Goal: Task Accomplishment & Management: Manage account settings

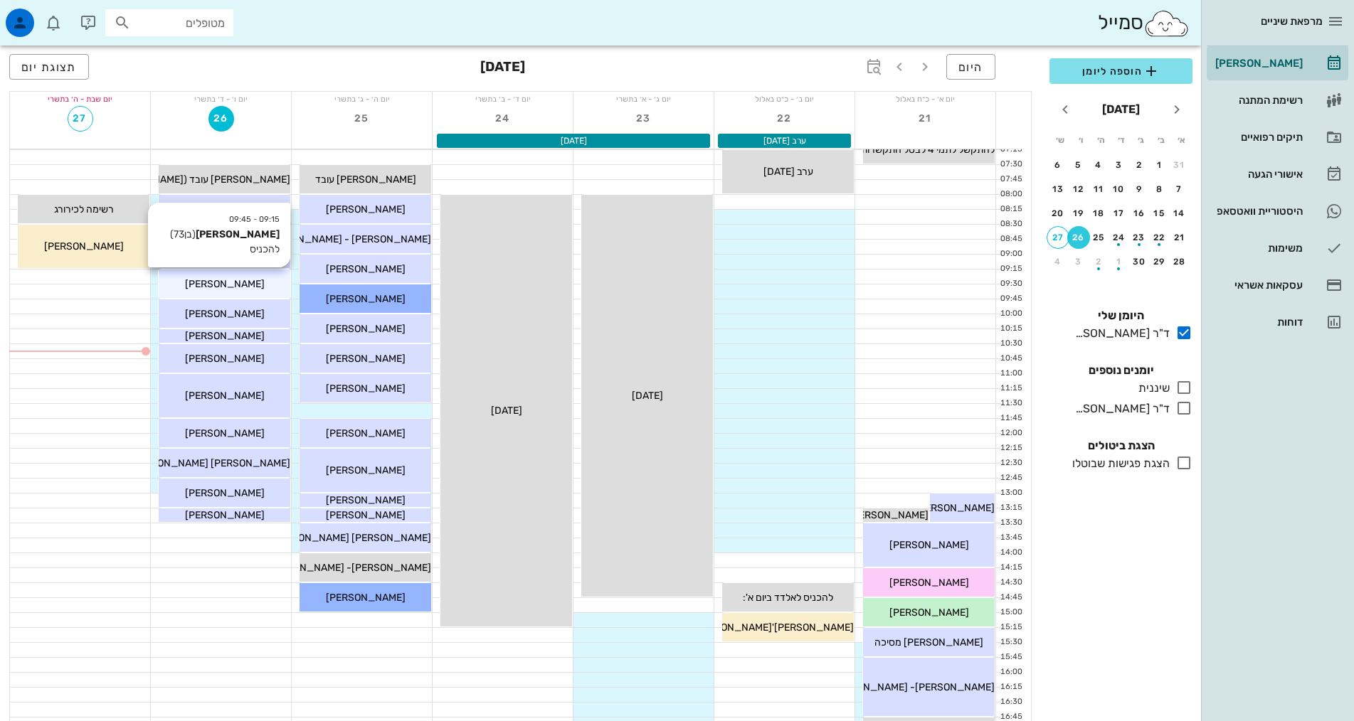
click at [231, 286] on span "[PERSON_NAME]" at bounding box center [225, 284] width 80 height 12
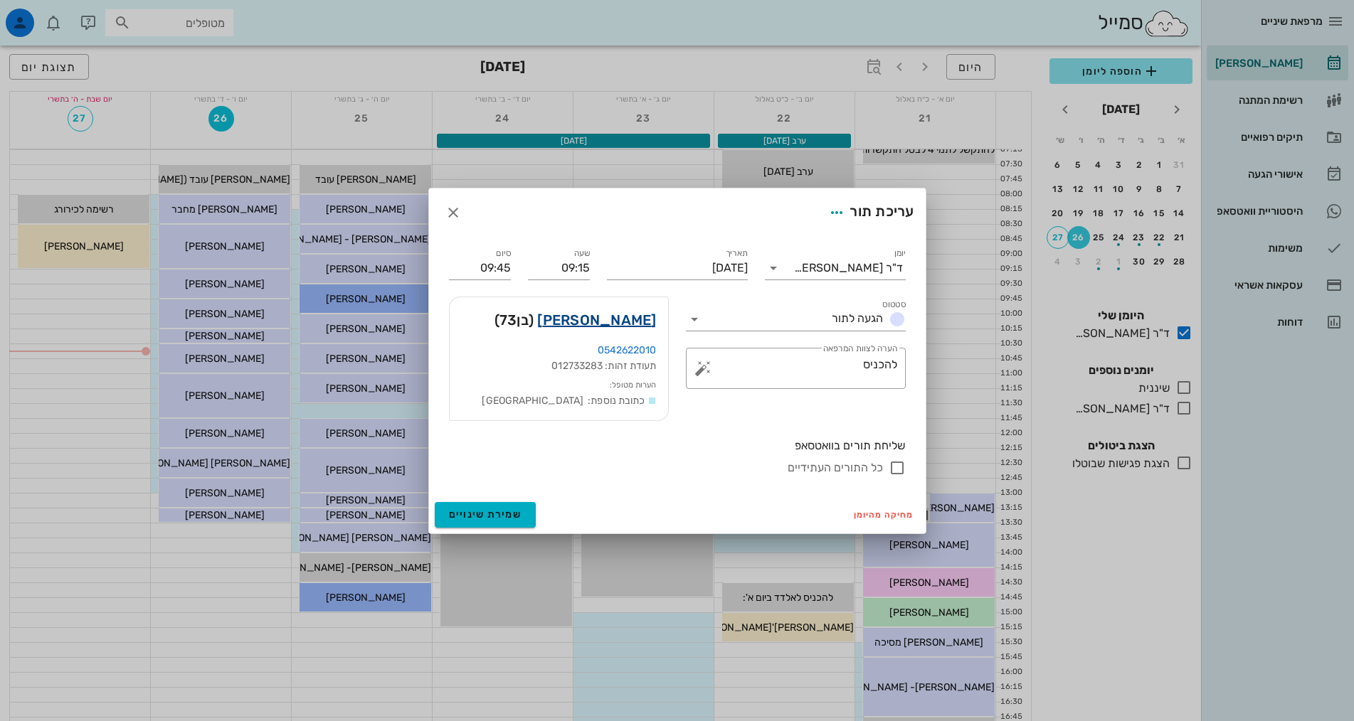
click at [647, 320] on link "[PERSON_NAME]" at bounding box center [596, 320] width 119 height 23
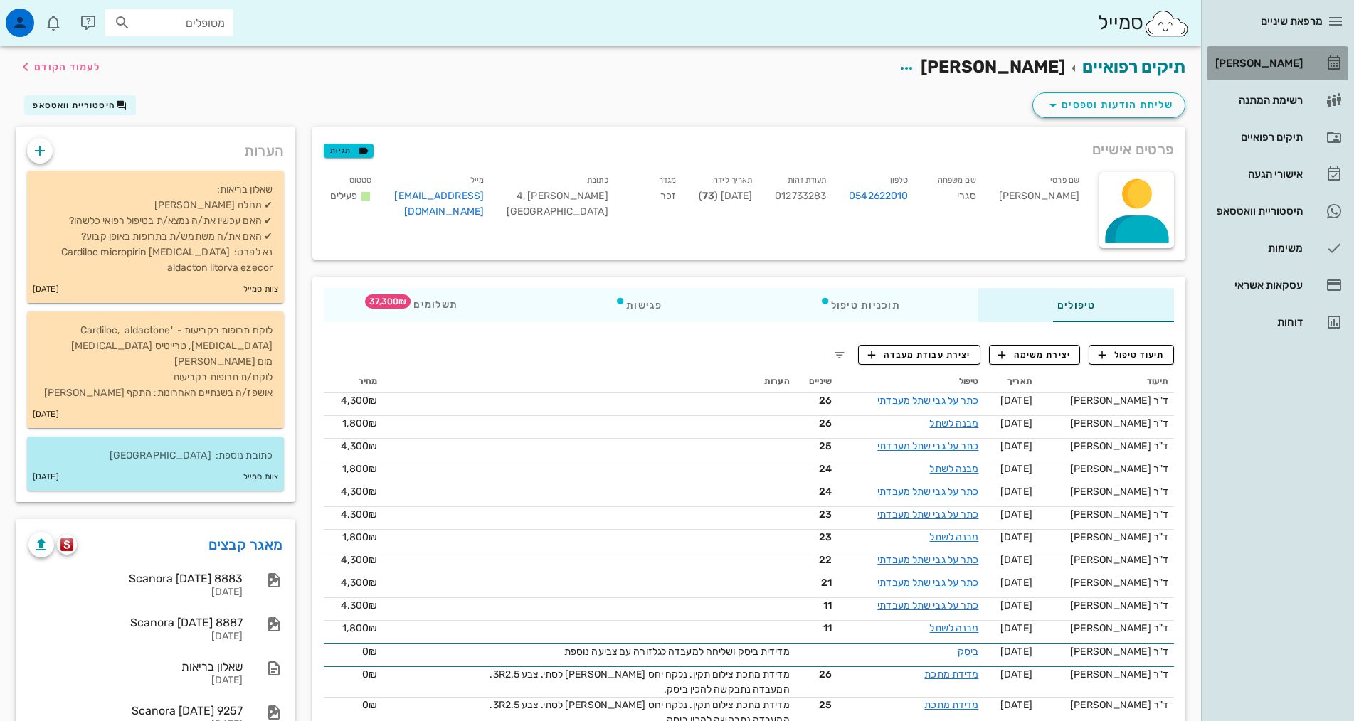
click at [1285, 61] on div "[PERSON_NAME]" at bounding box center [1257, 63] width 90 height 11
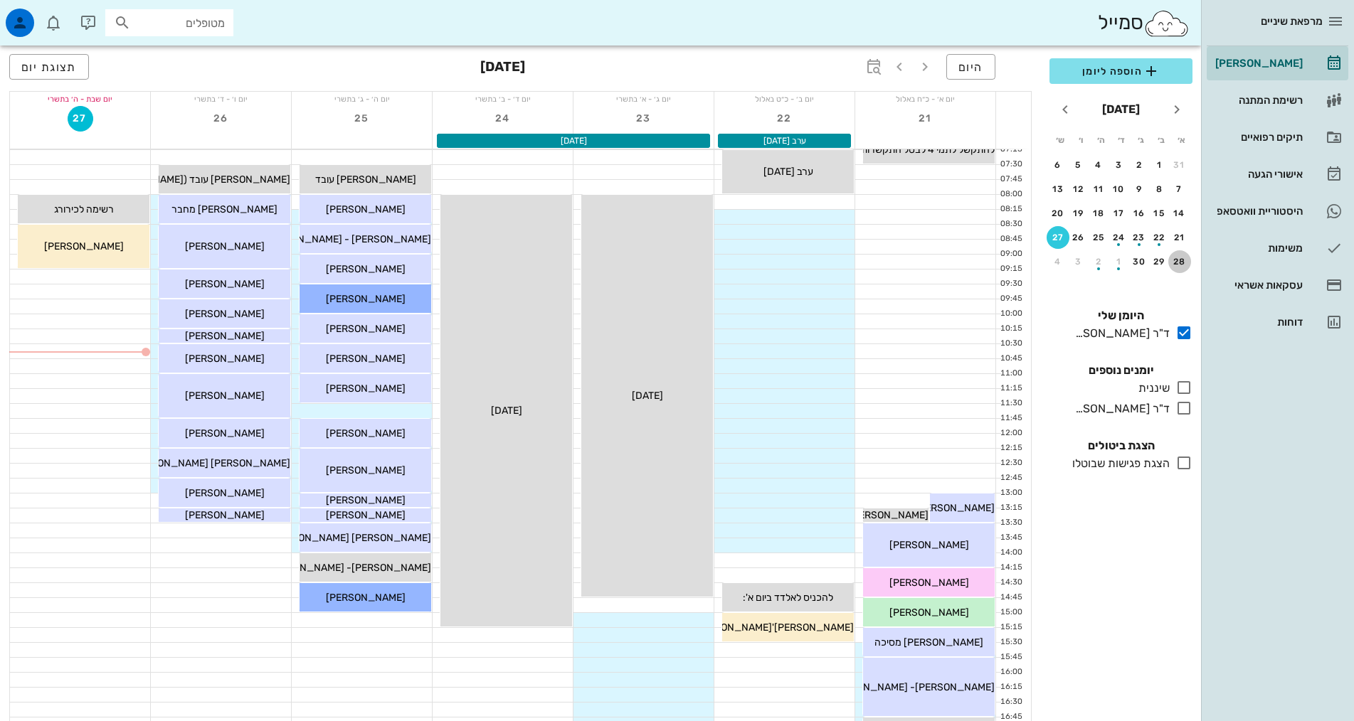
click at [1179, 258] on div "28" at bounding box center [1179, 262] width 23 height 10
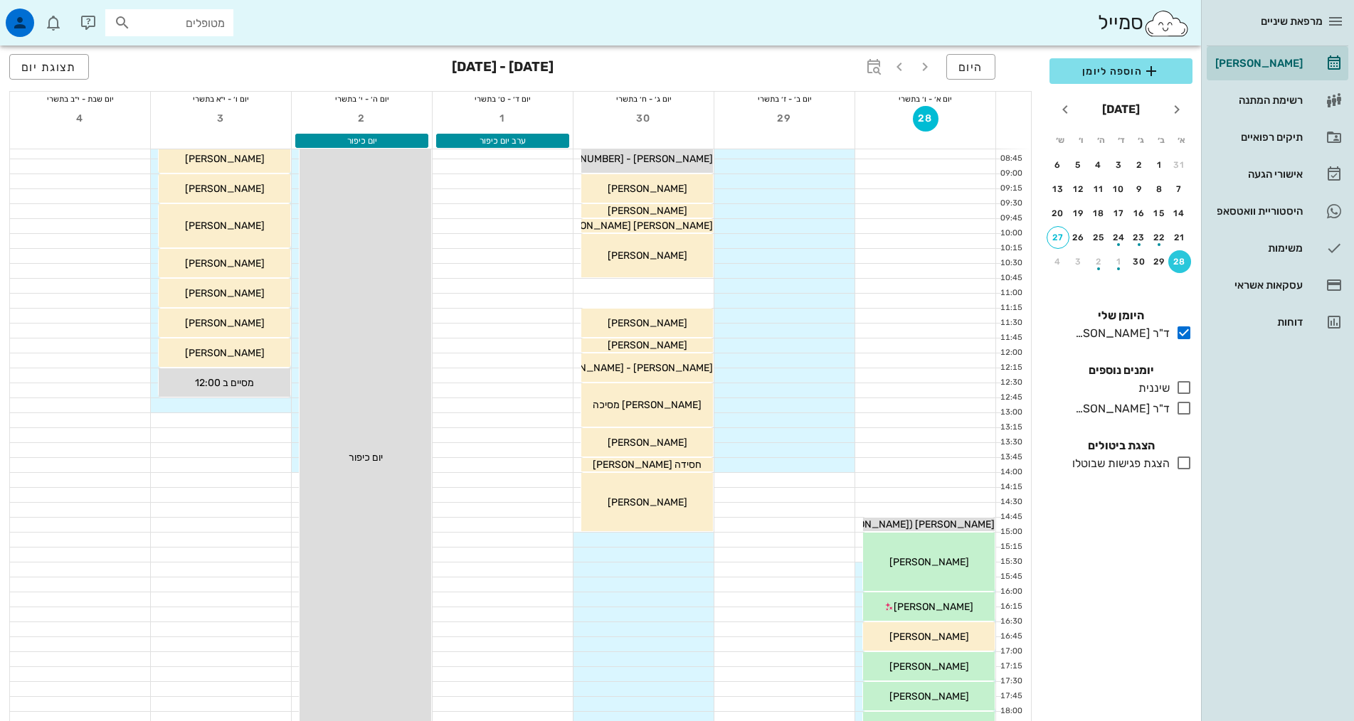
scroll to position [71, 0]
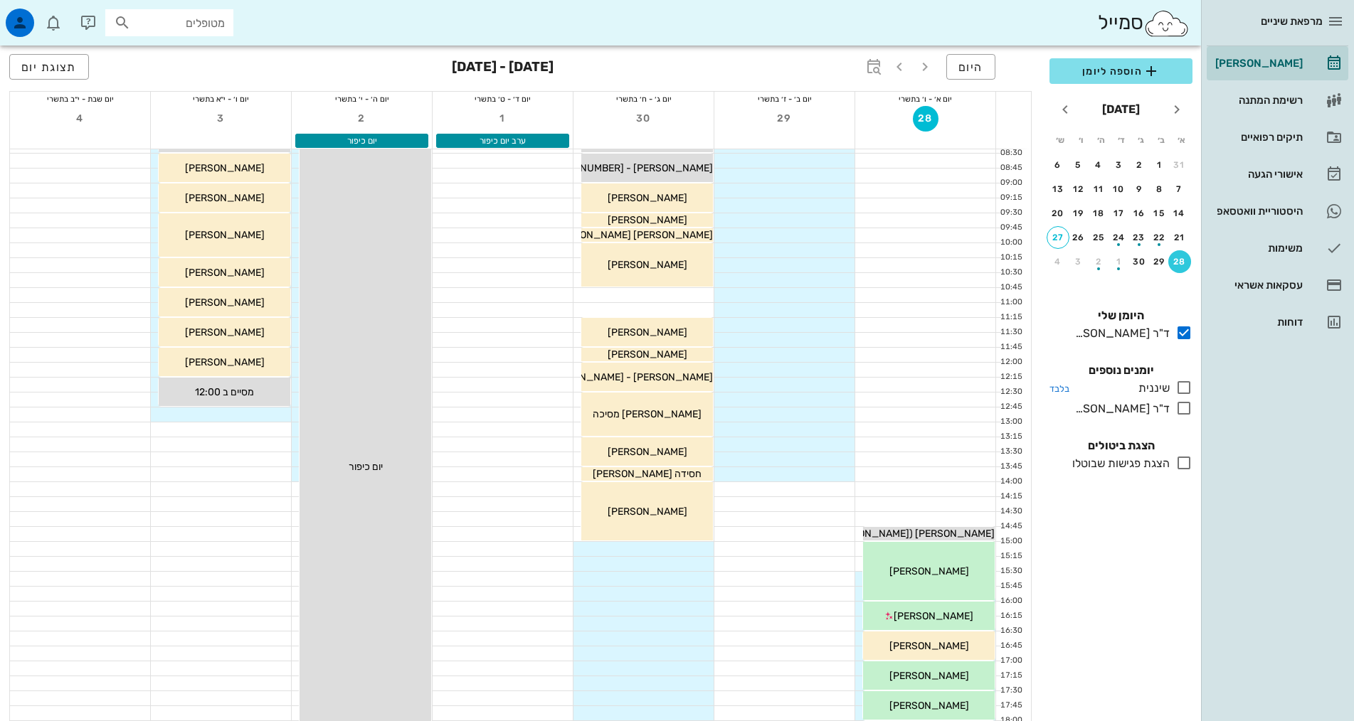
click at [1185, 388] on icon at bounding box center [1183, 387] width 17 height 17
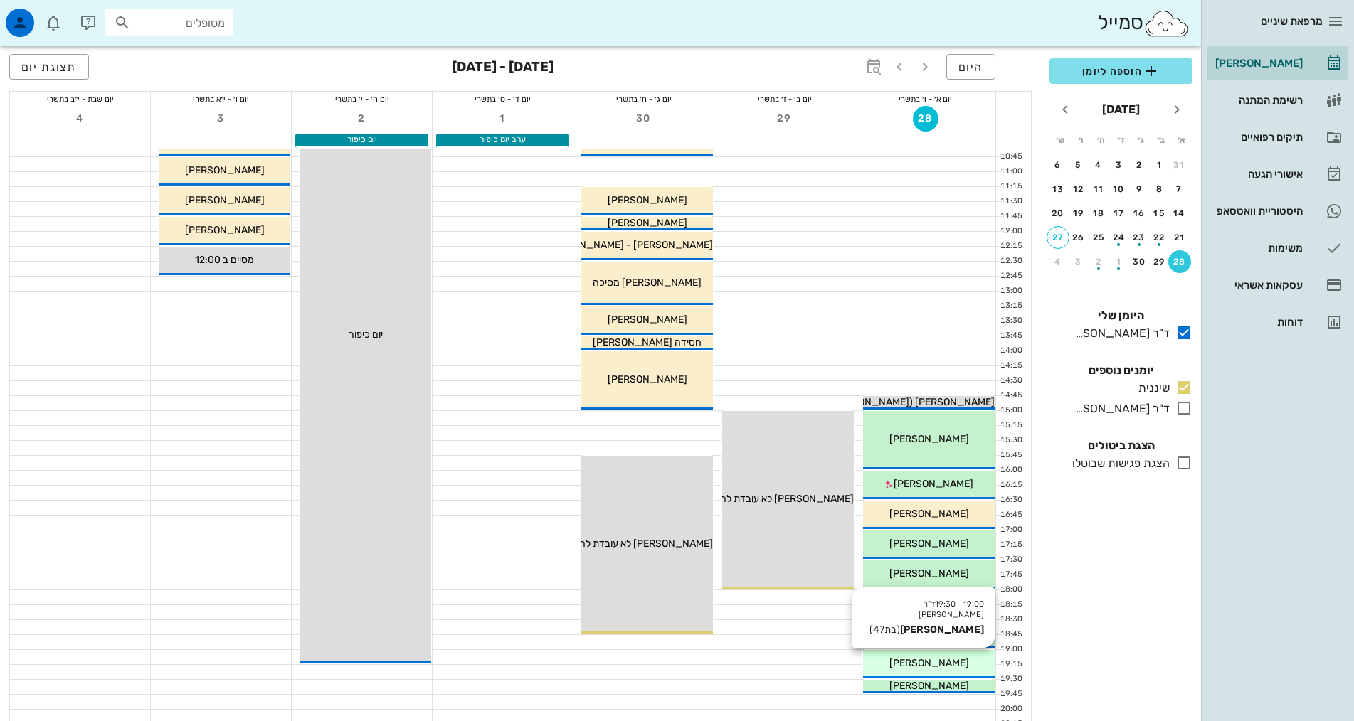
scroll to position [142, 0]
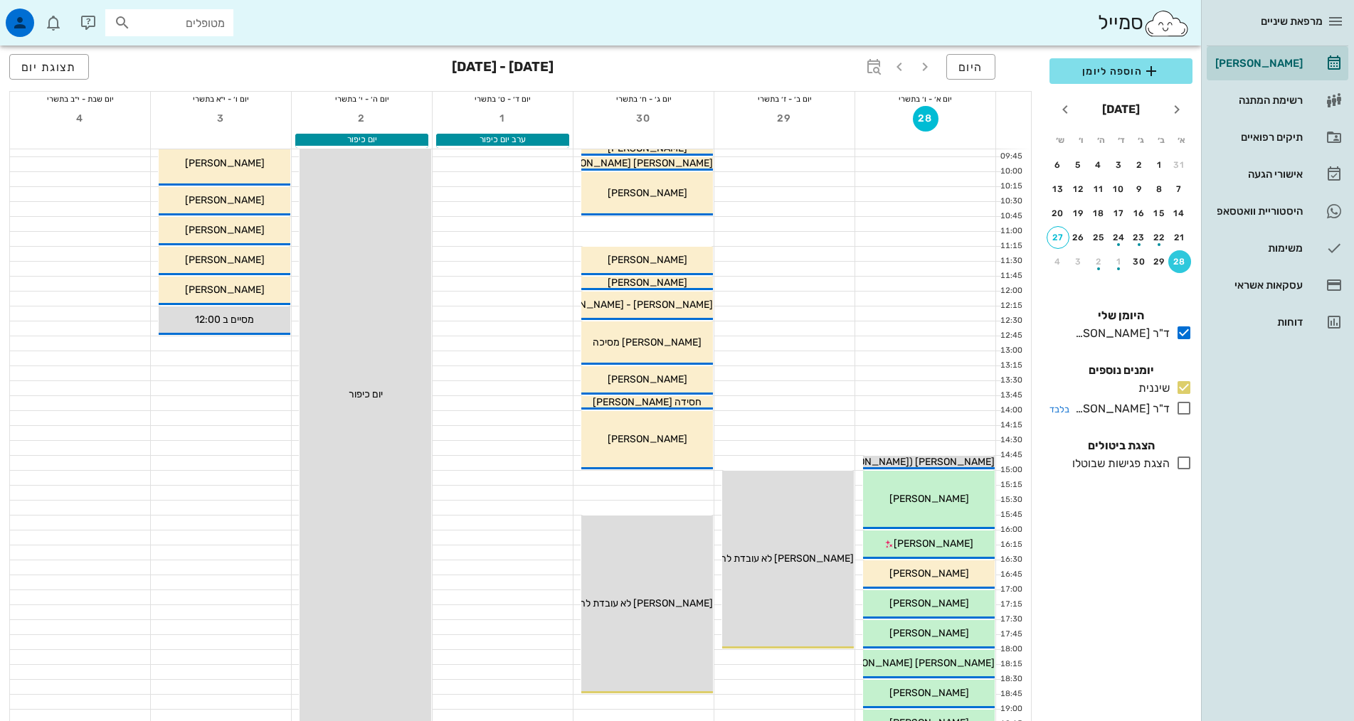
click at [1183, 411] on icon at bounding box center [1183, 408] width 17 height 17
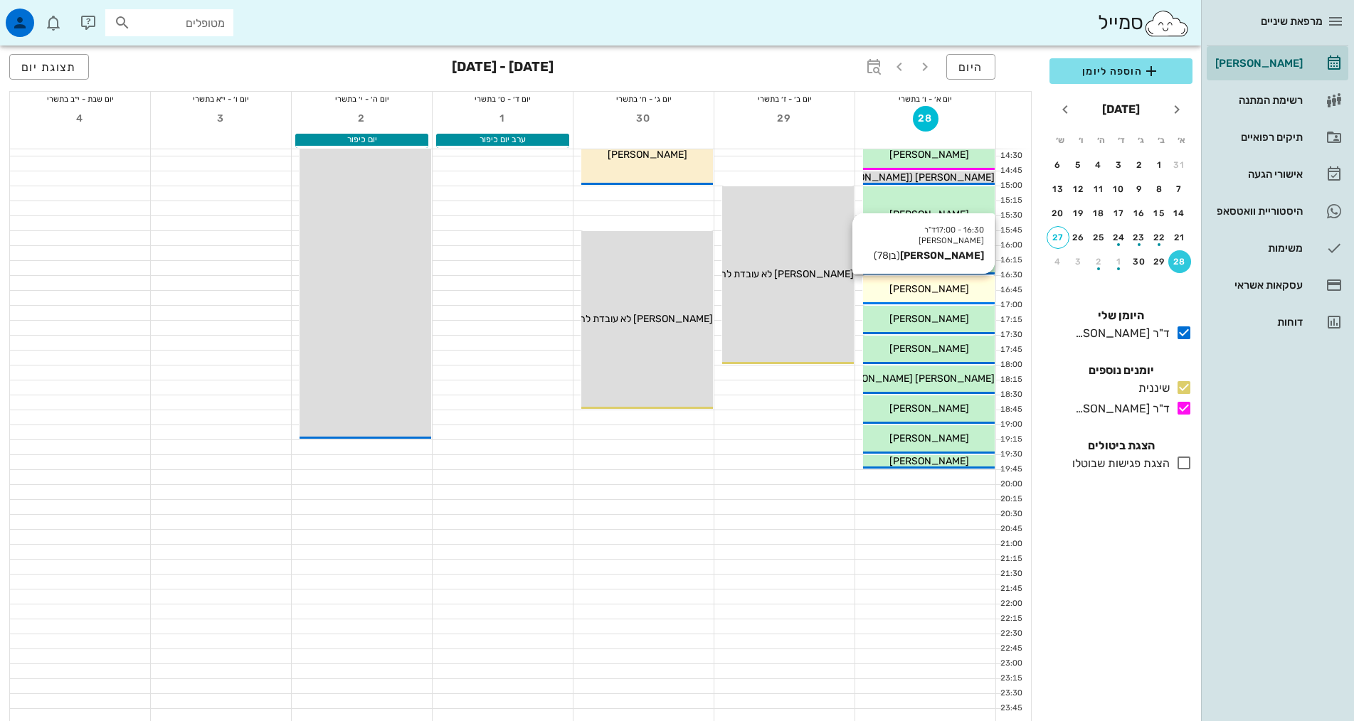
scroll to position [429, 0]
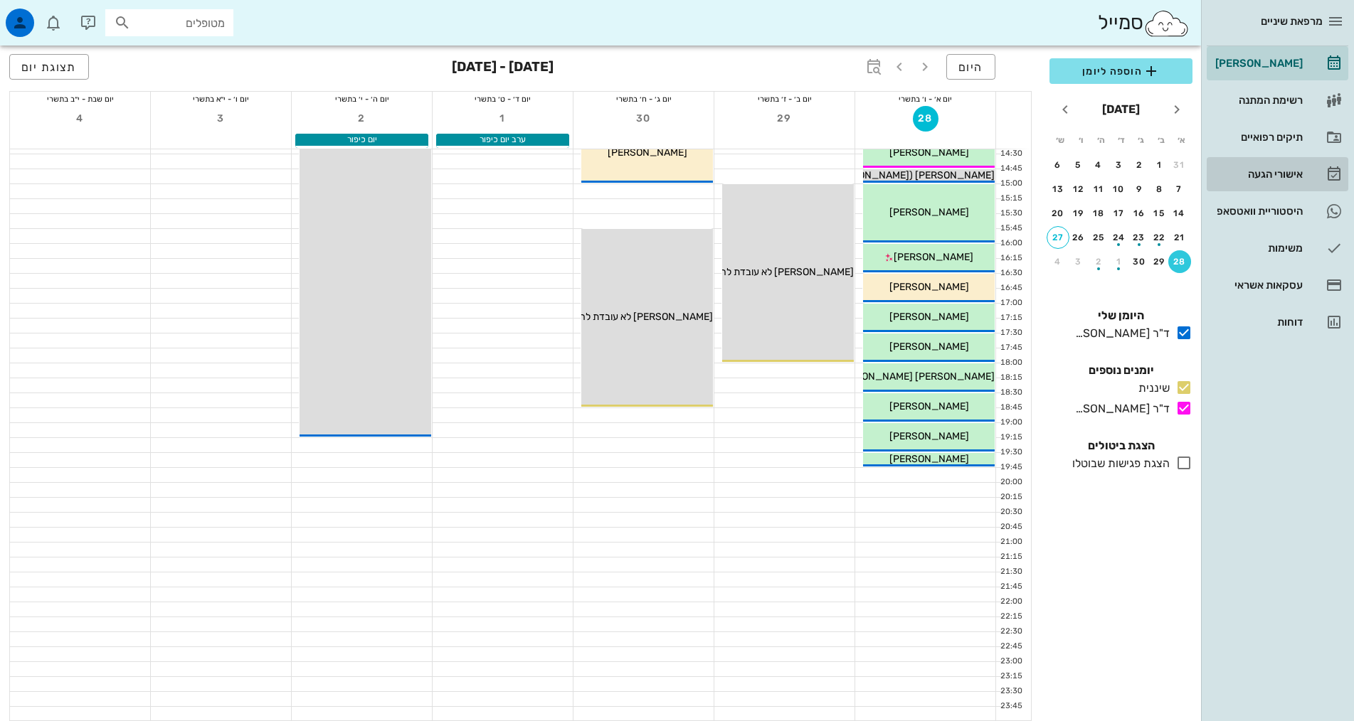
click at [1274, 174] on div "אישורי הגעה" at bounding box center [1257, 174] width 90 height 11
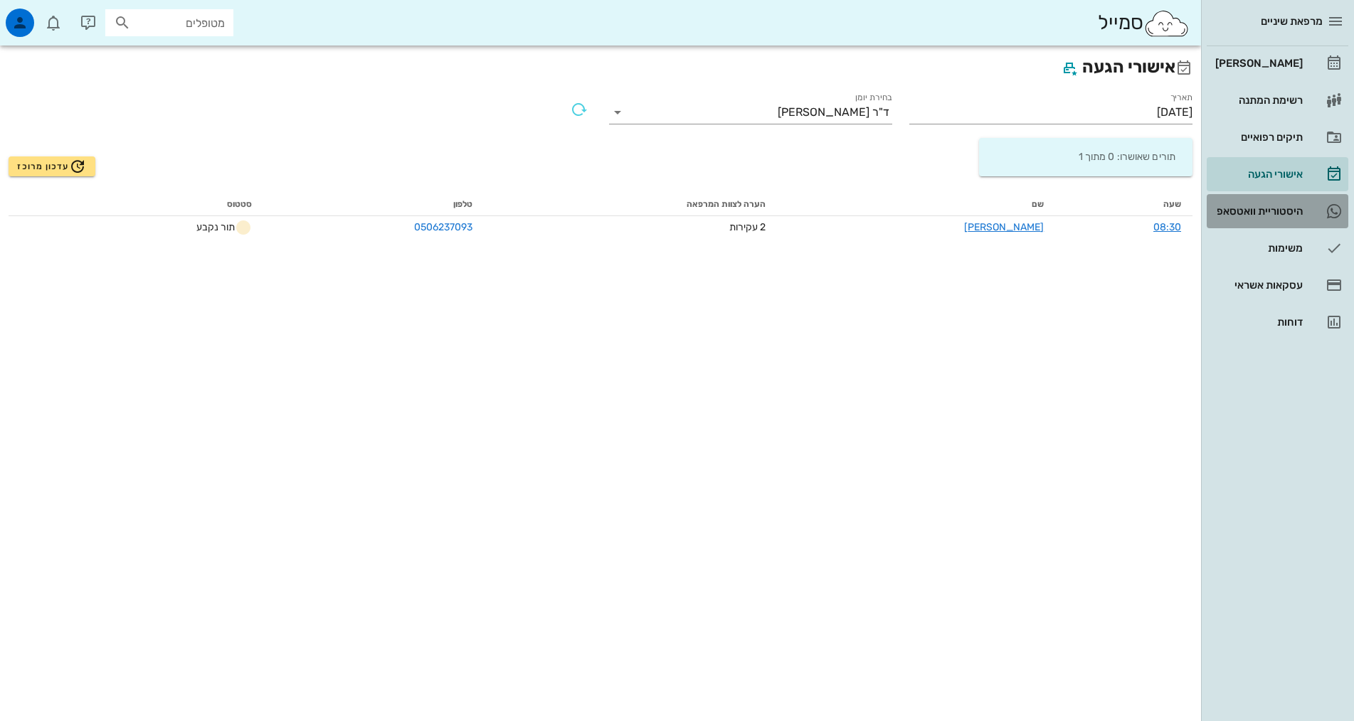
click at [1274, 211] on div "היסטוריית וואטסאפ" at bounding box center [1257, 211] width 90 height 11
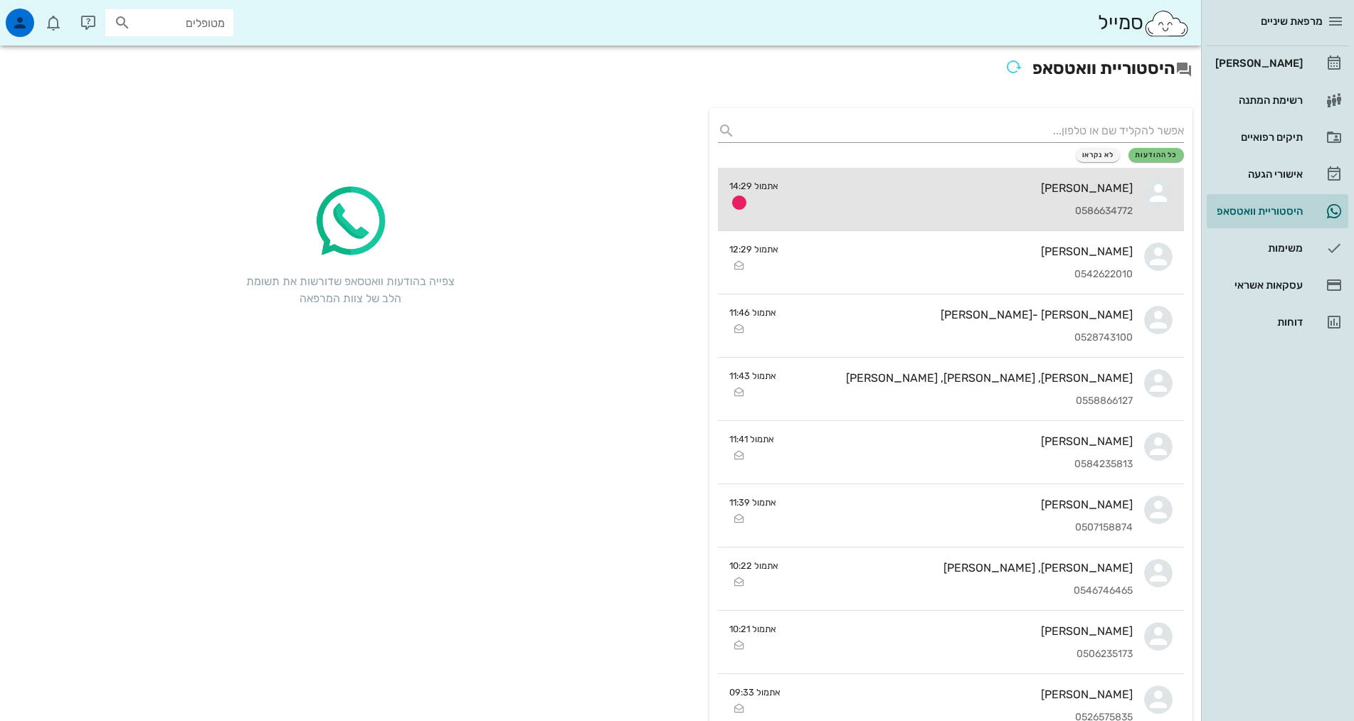
click at [1017, 208] on div "0586634772" at bounding box center [961, 212] width 343 height 12
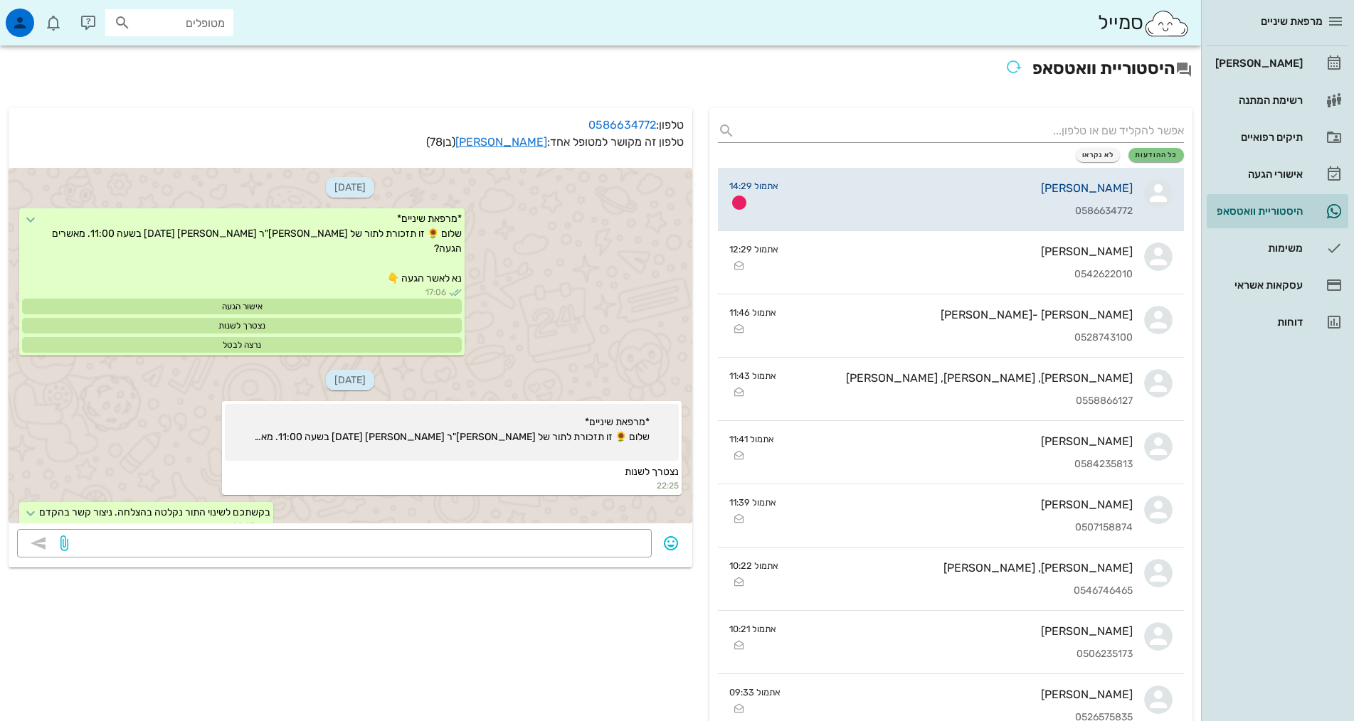
scroll to position [455, 0]
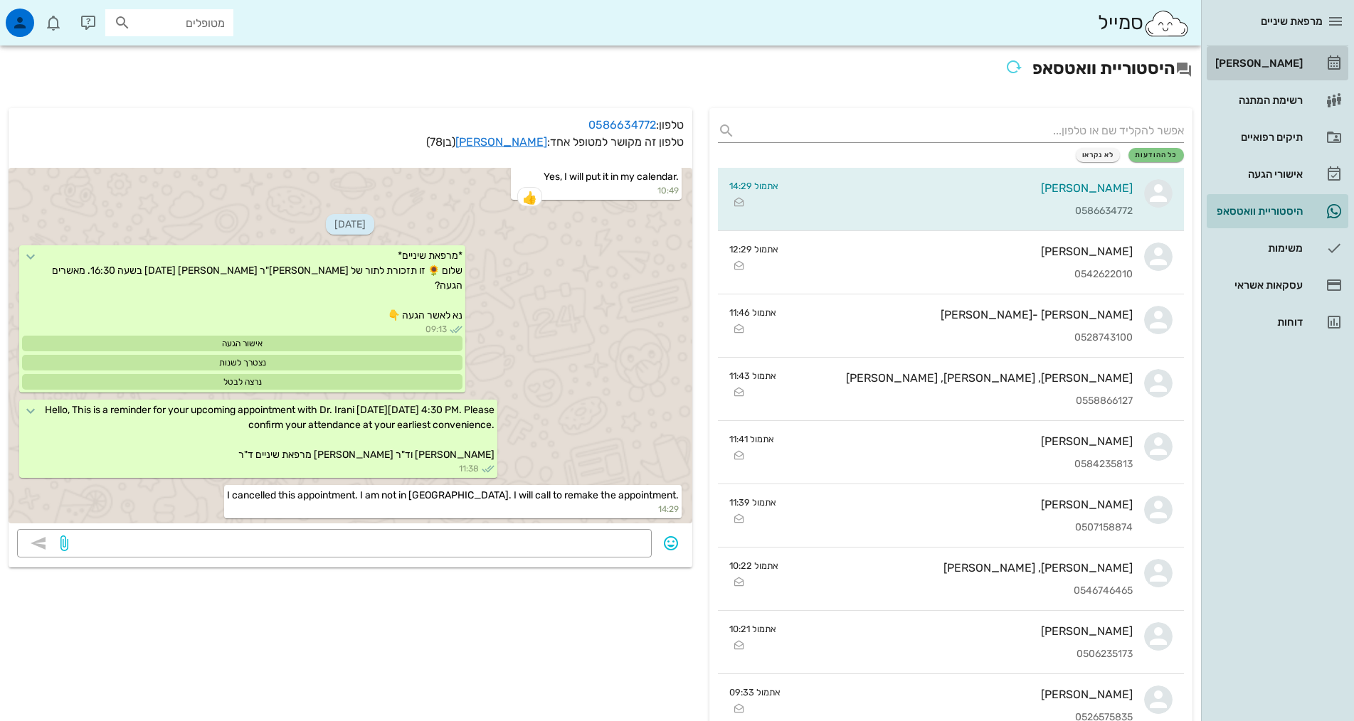
click at [1265, 63] on div "[PERSON_NAME]" at bounding box center [1257, 63] width 90 height 11
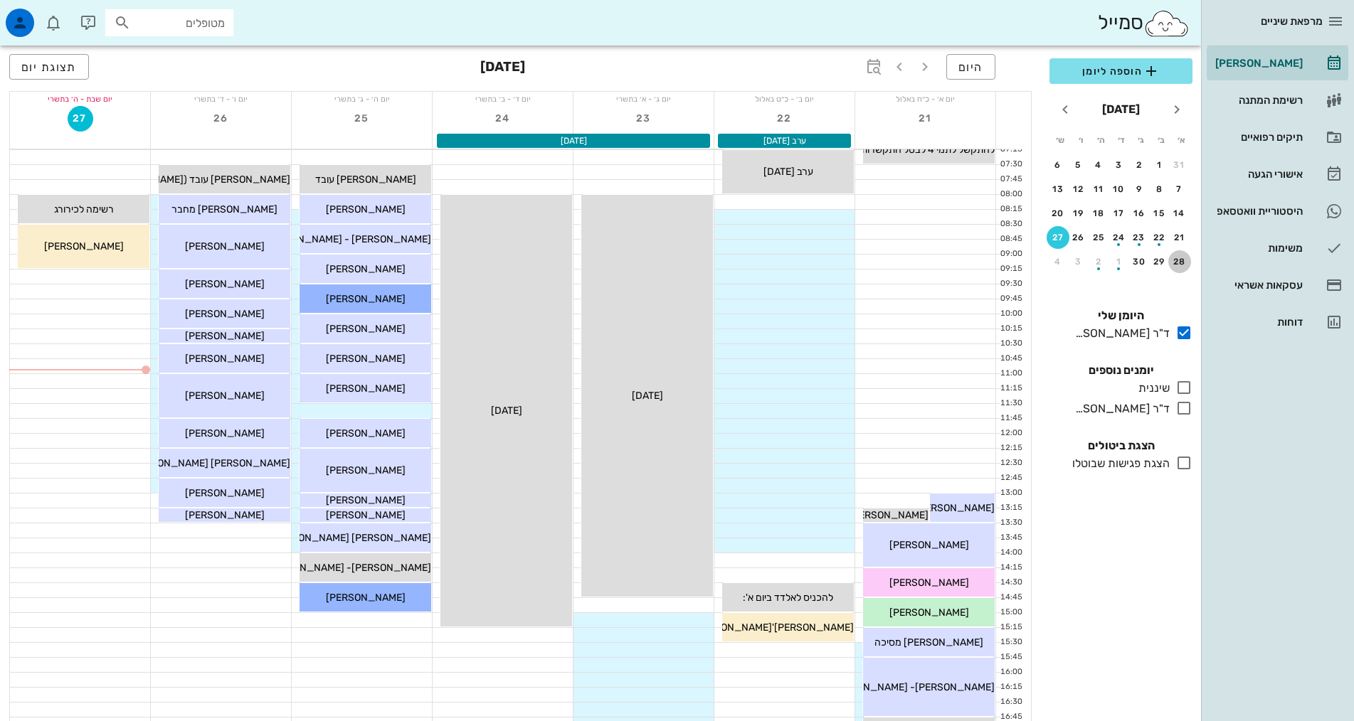
click at [1180, 260] on div "28" at bounding box center [1179, 262] width 23 height 10
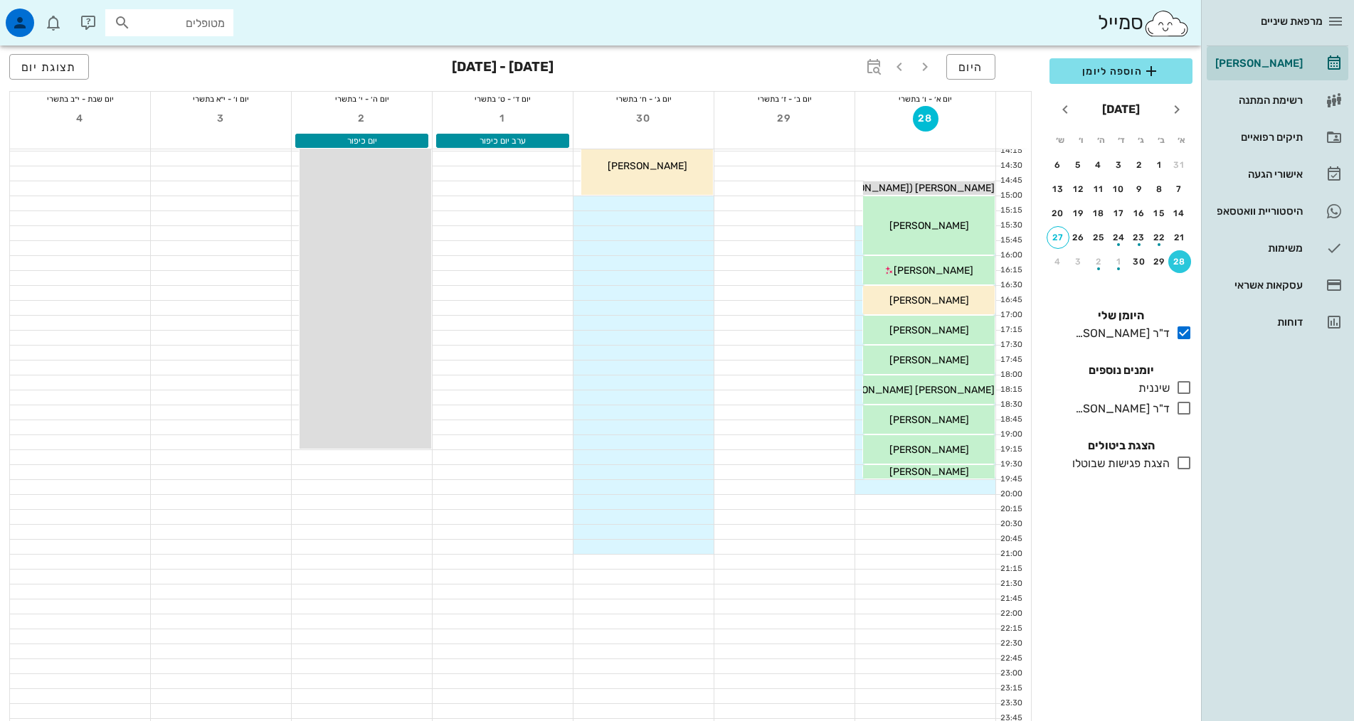
scroll to position [429, 0]
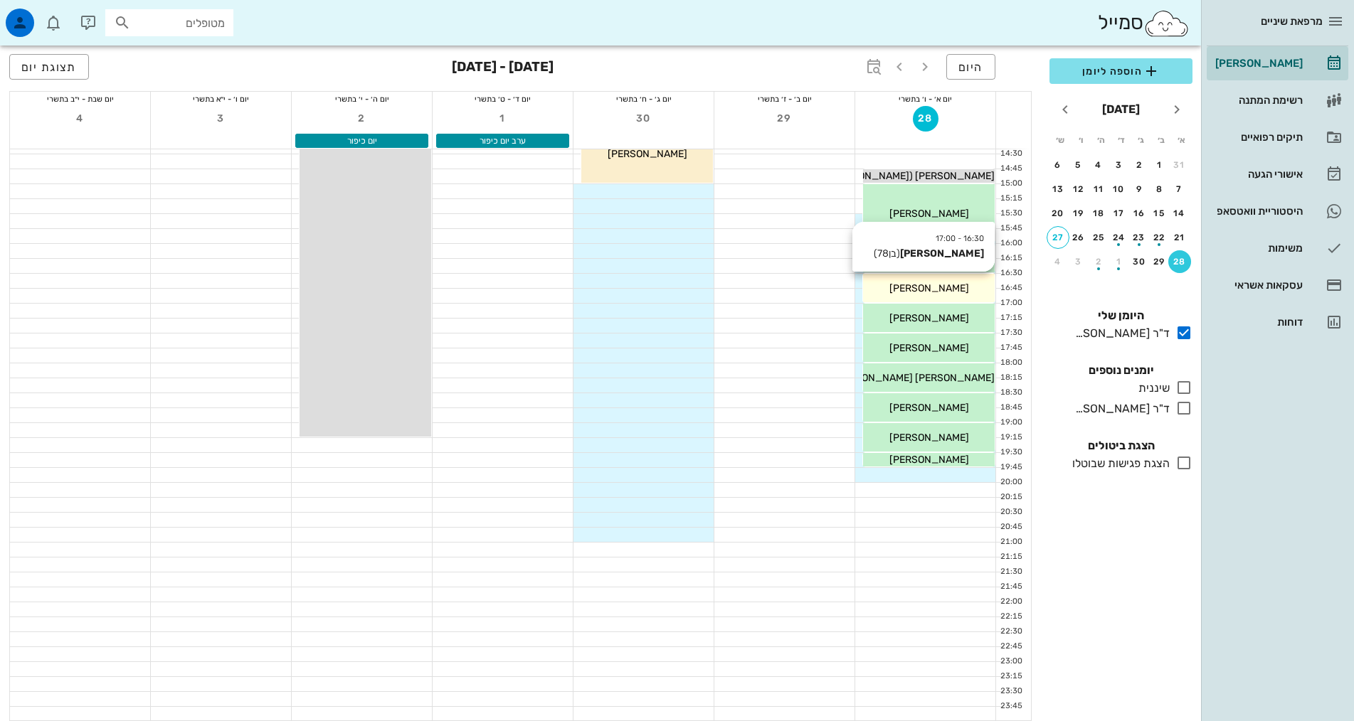
click at [946, 290] on span "[PERSON_NAME]" at bounding box center [929, 288] width 80 height 12
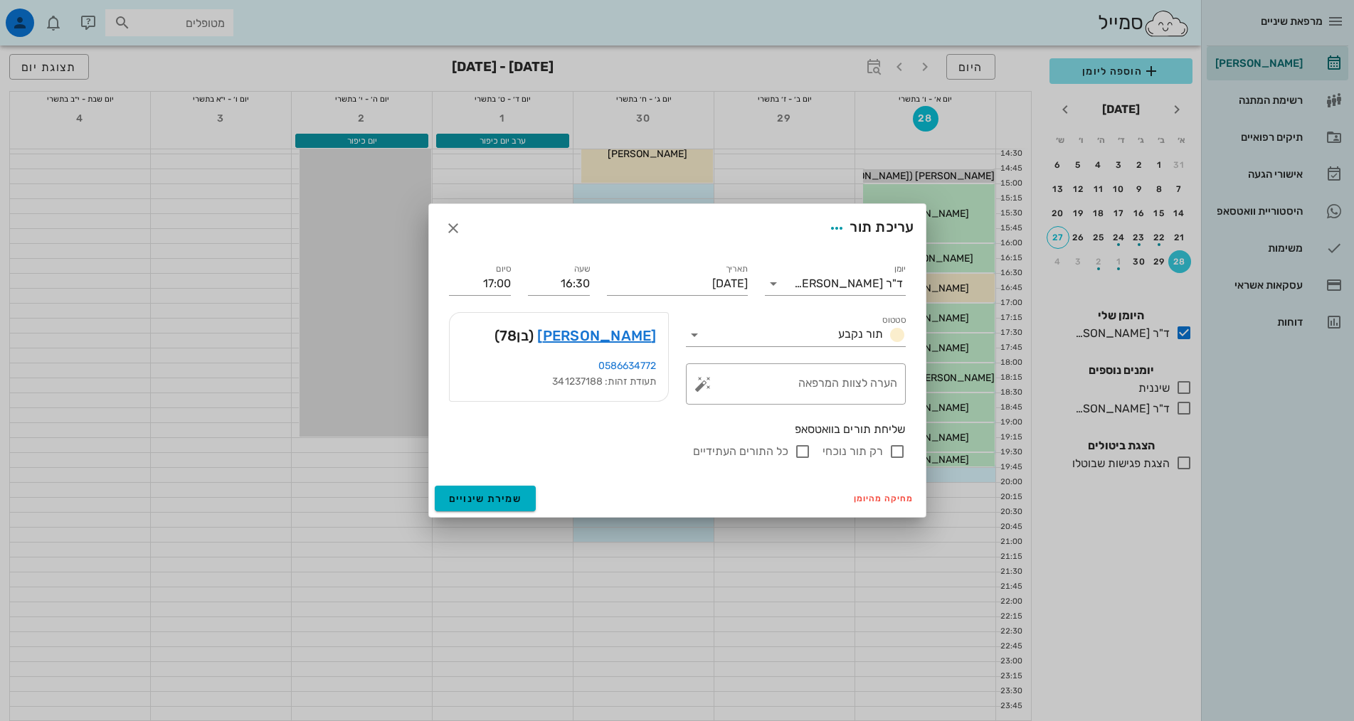
click at [896, 450] on input "רק תור נוכחי" at bounding box center [897, 451] width 17 height 17
checkbox input "false"
click at [893, 503] on span "מחיקה מהיומן" at bounding box center [884, 499] width 60 height 10
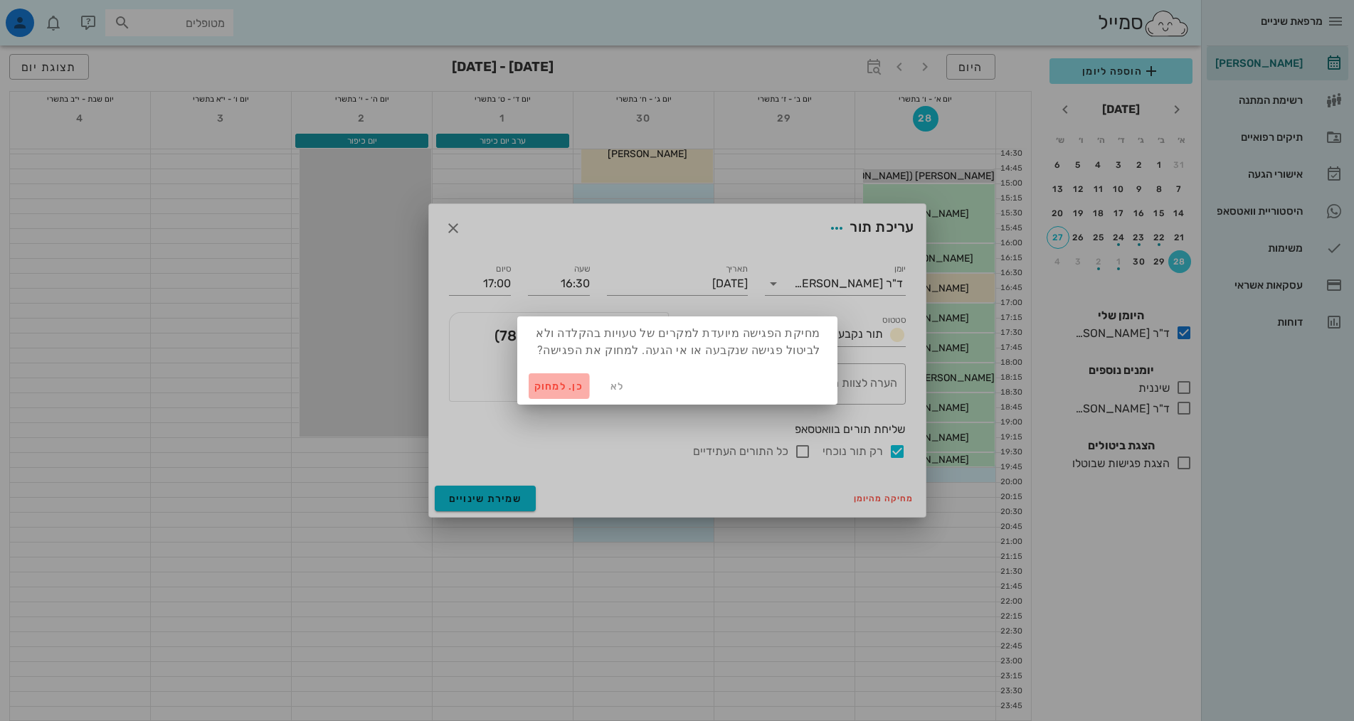
click at [568, 386] on span "כן. למחוק" at bounding box center [559, 387] width 50 height 12
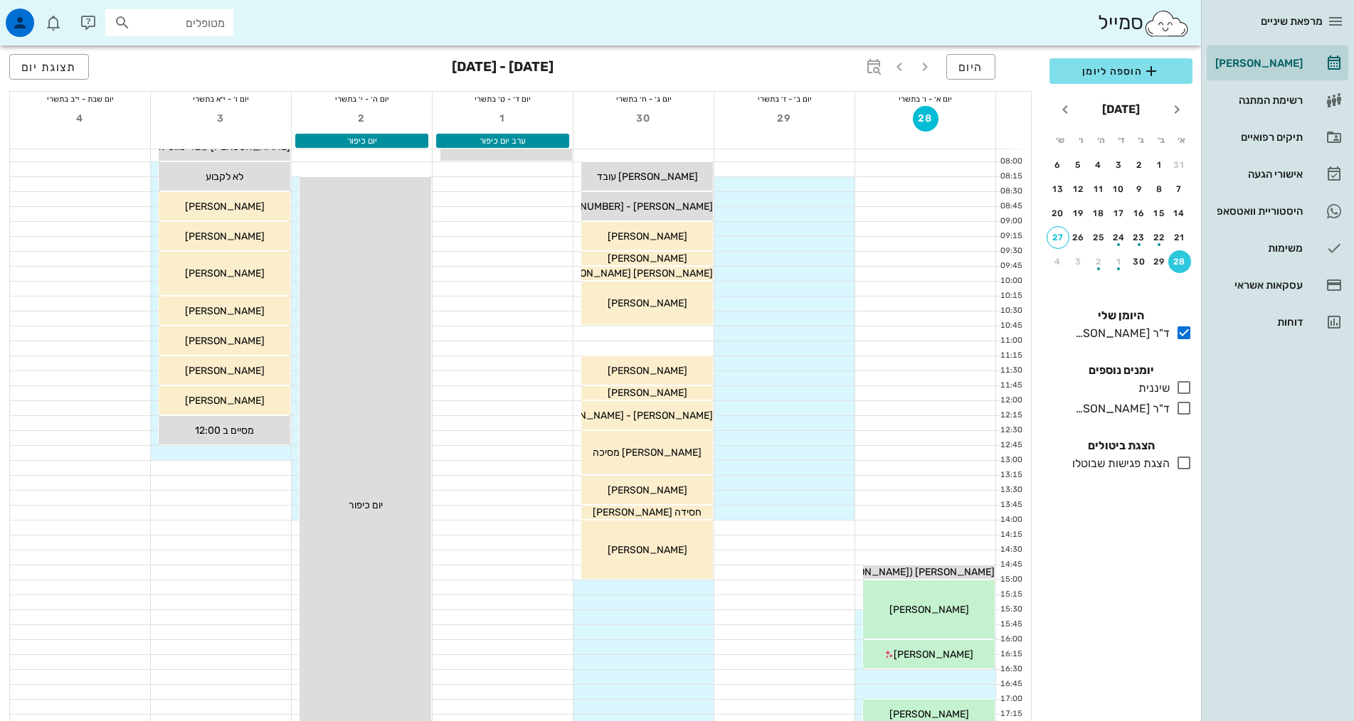
scroll to position [0, 0]
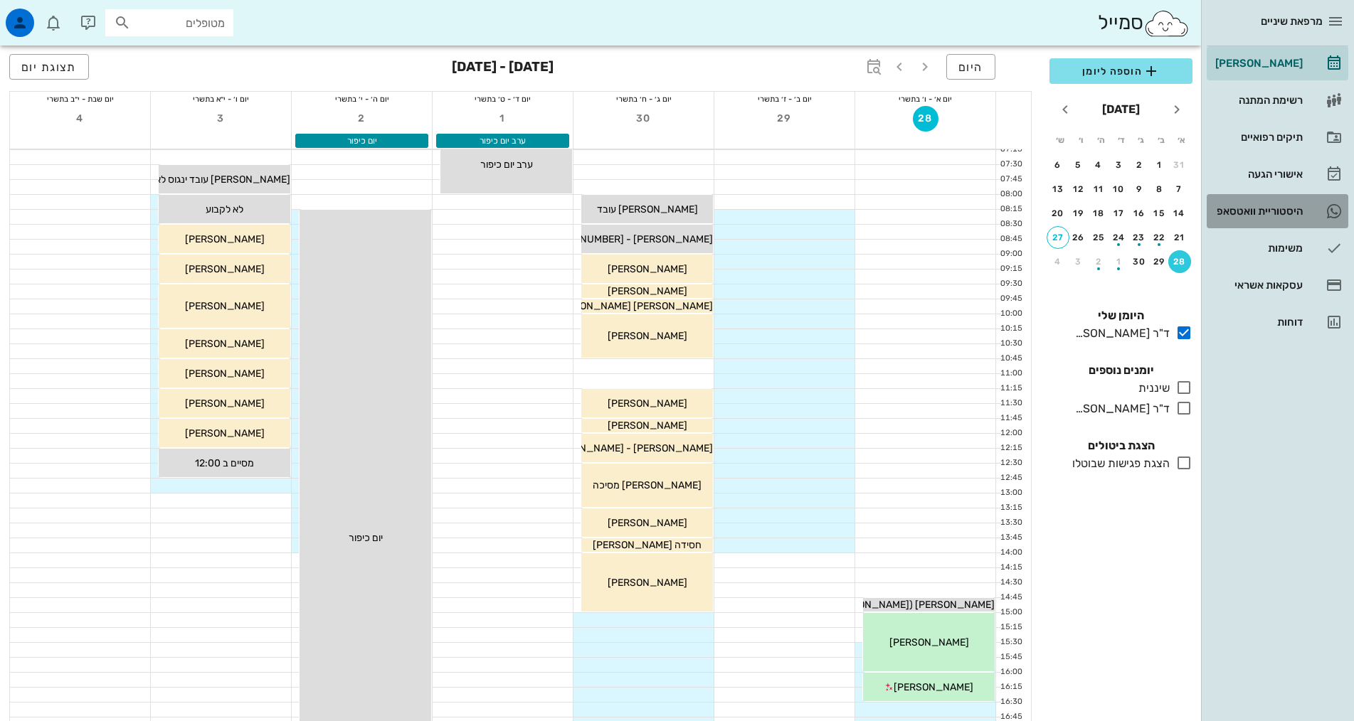
click at [1244, 206] on div "היסטוריית וואטסאפ" at bounding box center [1257, 211] width 90 height 11
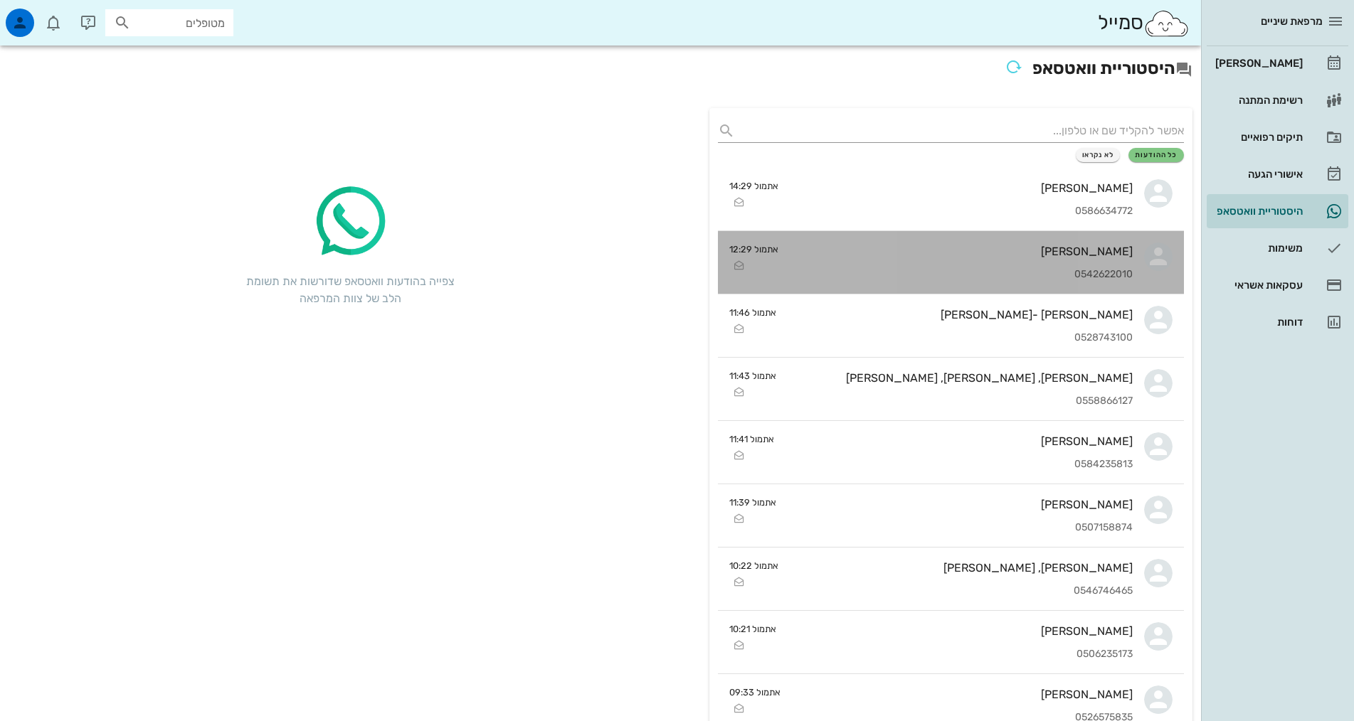
click at [1045, 271] on div "0542622010" at bounding box center [961, 275] width 343 height 12
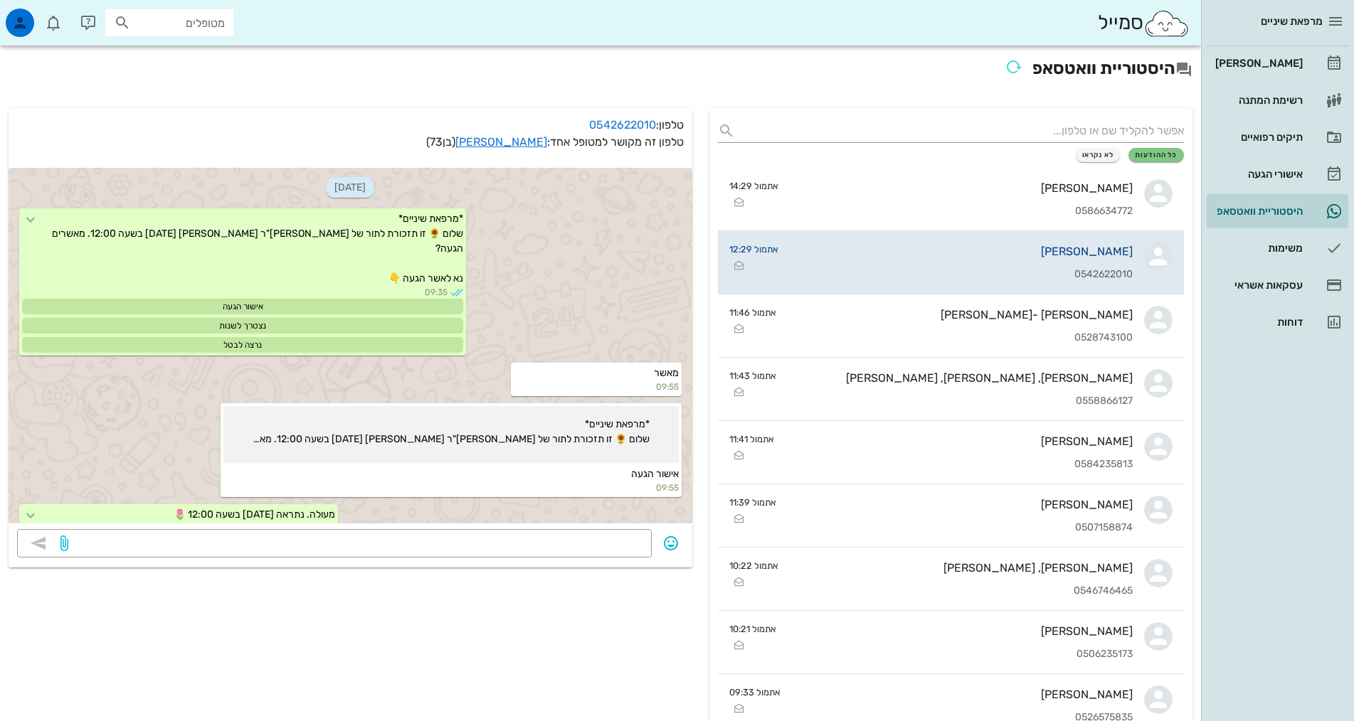
scroll to position [1932, 0]
